Goal: Task Accomplishment & Management: Manage account settings

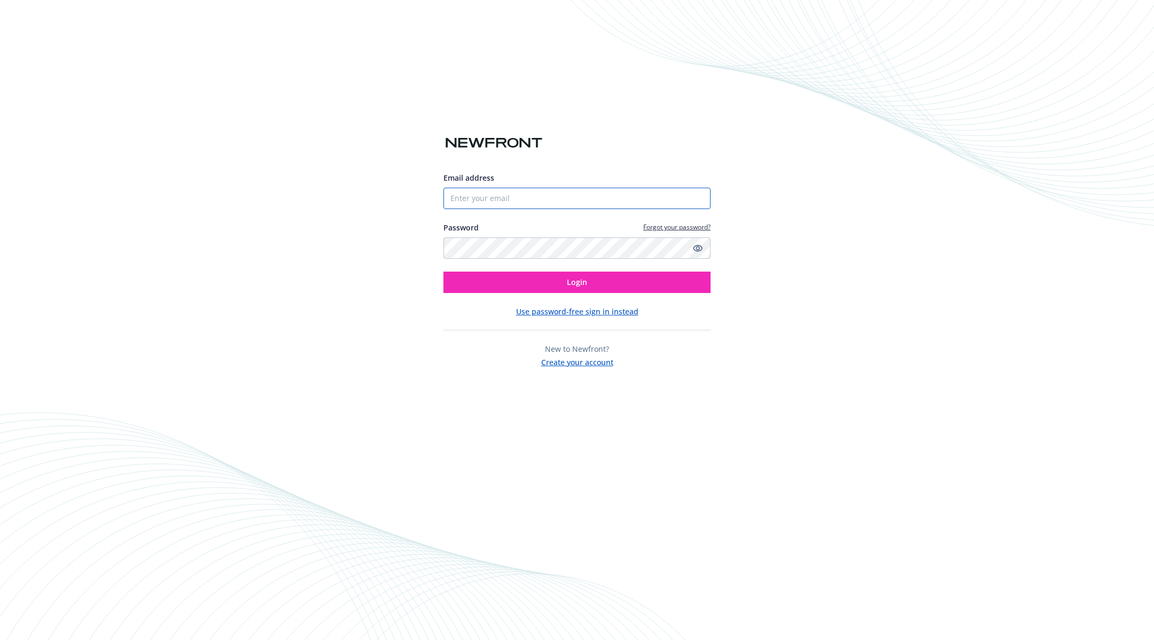
click at [565, 205] on input "Email address" at bounding box center [576, 198] width 267 height 21
type input "bmcadams@mountain.com"
click at [576, 283] on span "Login" at bounding box center [577, 282] width 20 height 10
